Goal: Transaction & Acquisition: Obtain resource

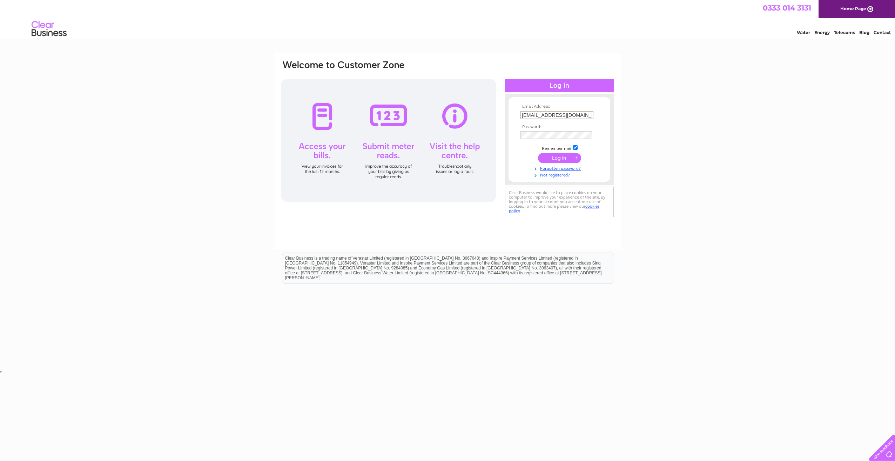
click at [542, 114] on input "okomebathgate@gmail.com" at bounding box center [557, 115] width 73 height 8
type input "hanamifinnieston@gmail.com"
click at [558, 157] on input "submit" at bounding box center [559, 157] width 43 height 10
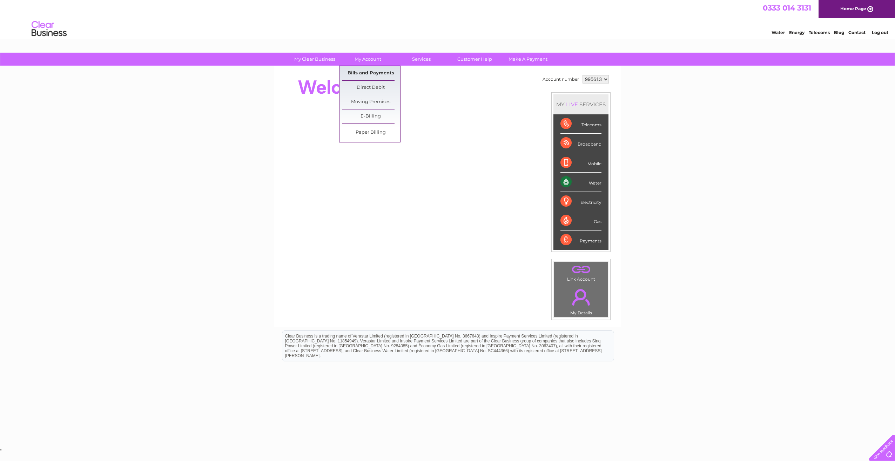
click at [371, 78] on link "Bills and Payments" at bounding box center [371, 73] width 58 height 14
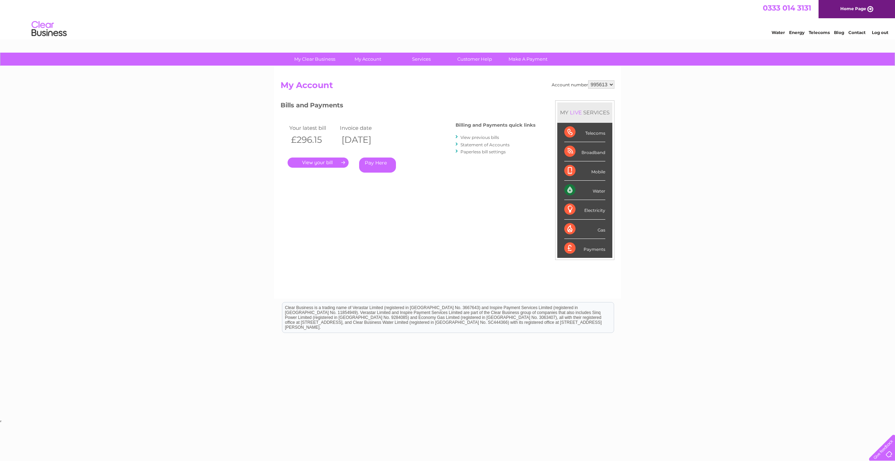
click at [497, 136] on link "View previous bills" at bounding box center [480, 137] width 39 height 5
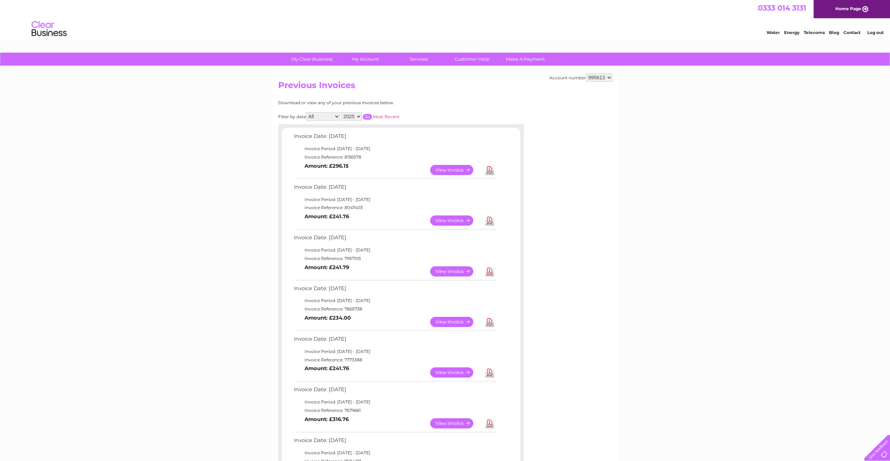
click at [490, 371] on link "Download" at bounding box center [489, 372] width 9 height 10
click at [490, 324] on link "Download" at bounding box center [489, 322] width 9 height 10
click at [489, 269] on link "Download" at bounding box center [489, 271] width 9 height 10
